Goal: Information Seeking & Learning: Learn about a topic

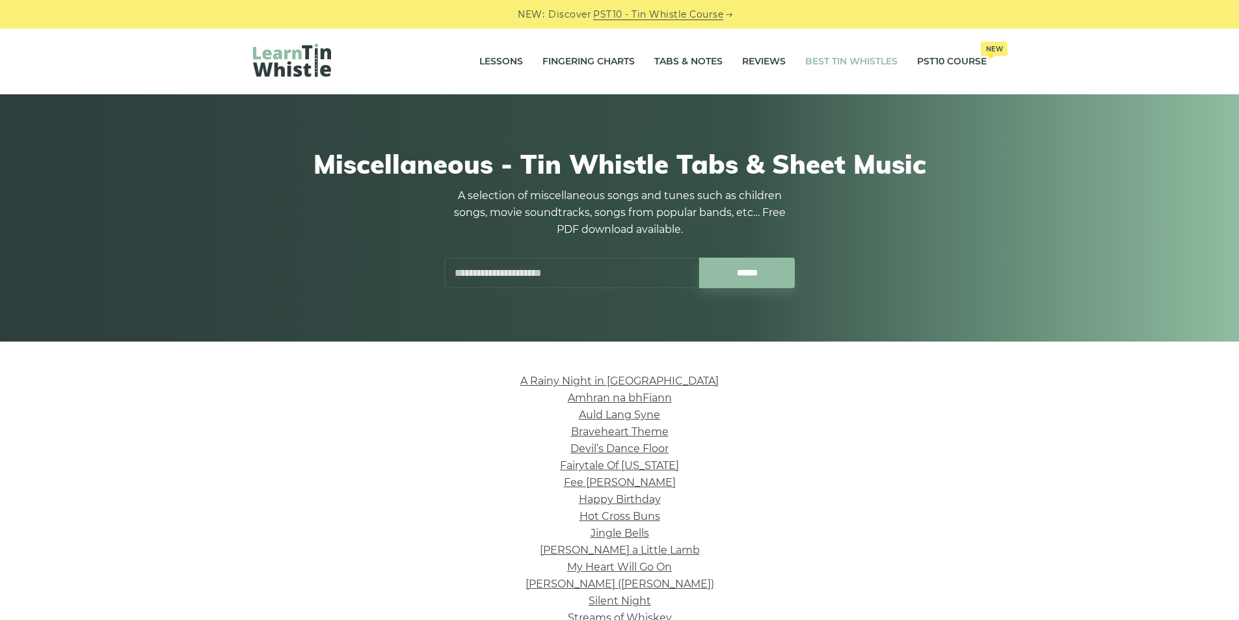
click at [851, 63] on link "Best Tin Whistles" at bounding box center [851, 62] width 92 height 33
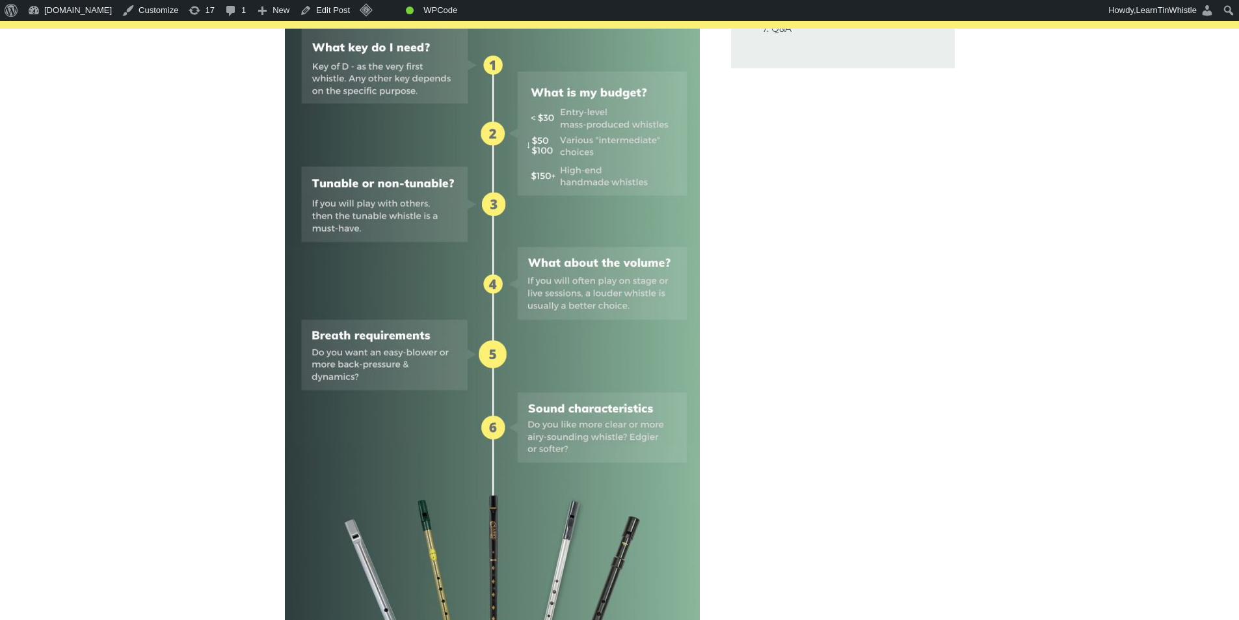
scroll to position [434, 0]
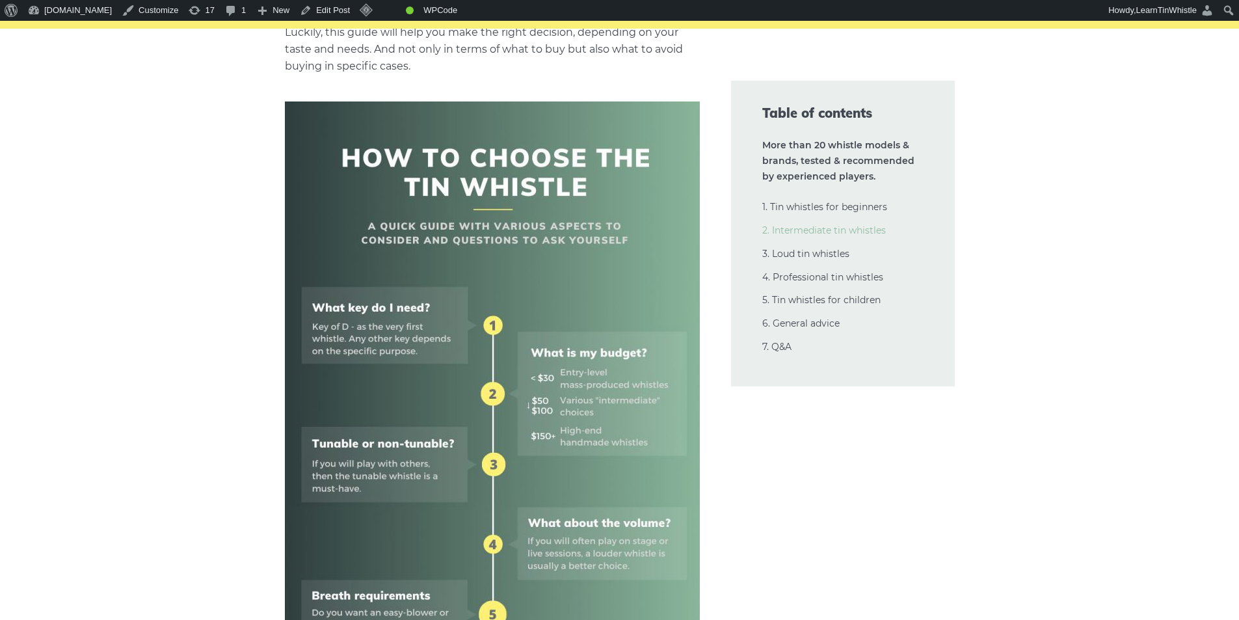
click at [830, 231] on link "2. Intermediate tin whistles" at bounding box center [824, 230] width 124 height 12
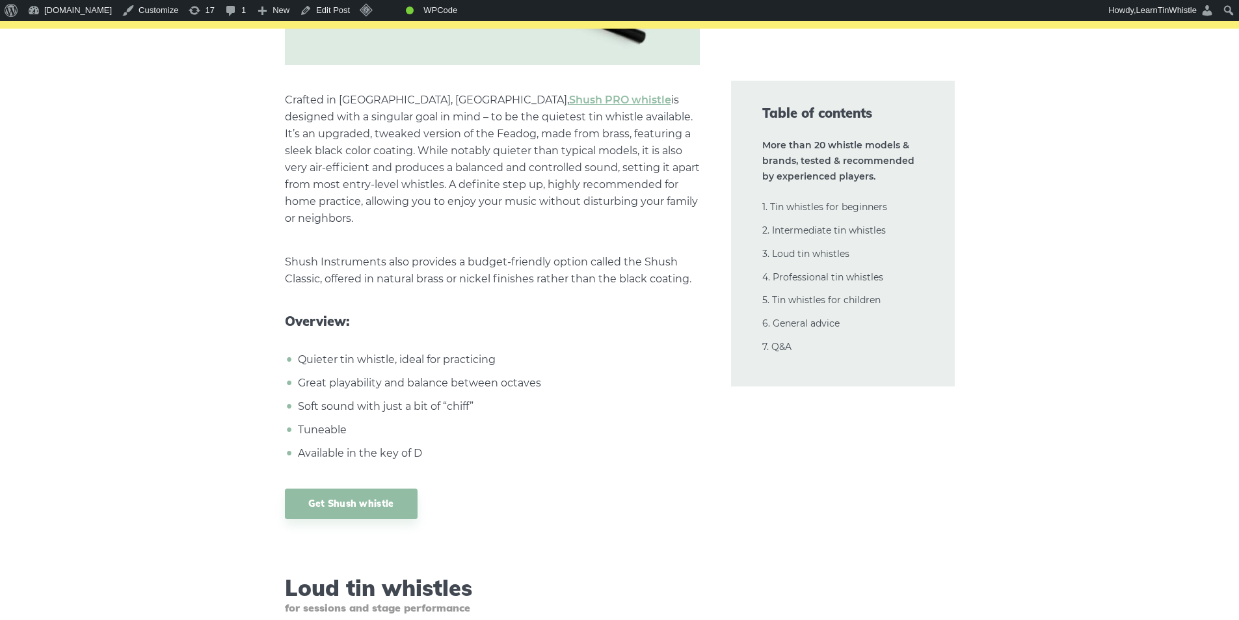
scroll to position [13078, 0]
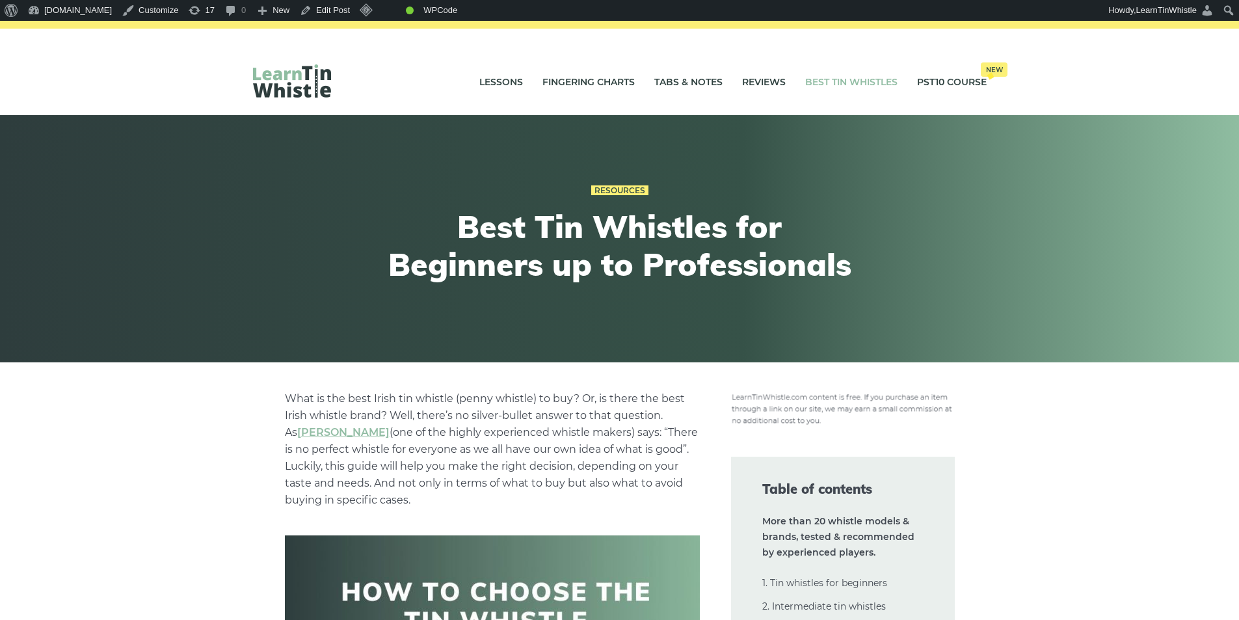
click at [214, 180] on div "Resources Best Tin Whistles for Beginners up to Professionals" at bounding box center [619, 238] width 1239 height 247
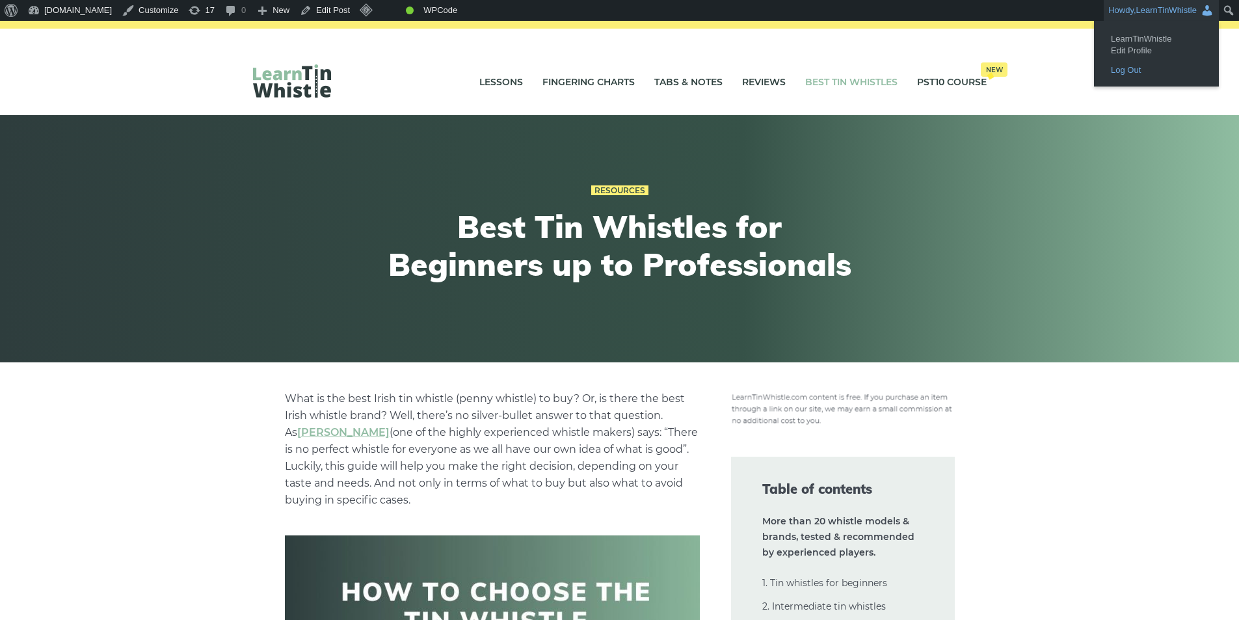
click at [1133, 75] on link "Log Out" at bounding box center [1156, 70] width 104 height 17
